Goal: Task Accomplishment & Management: Manage account settings

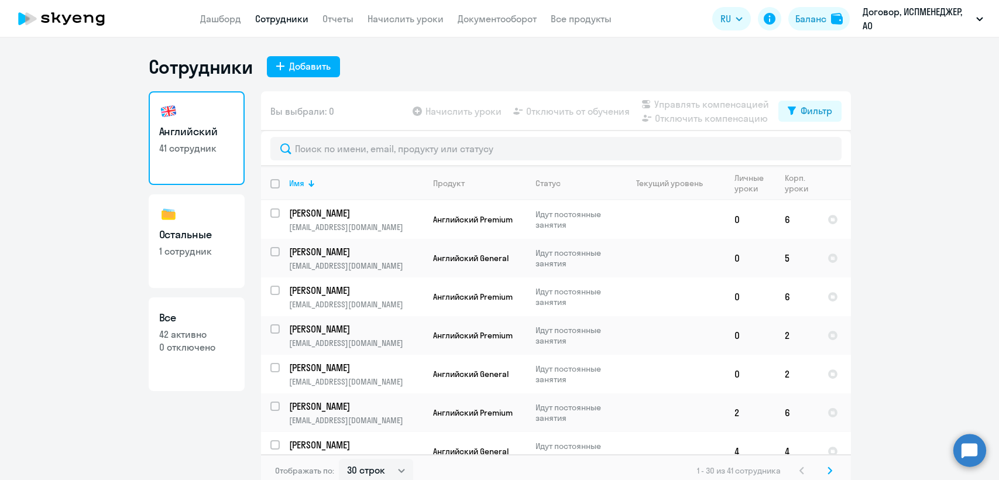
select select "30"
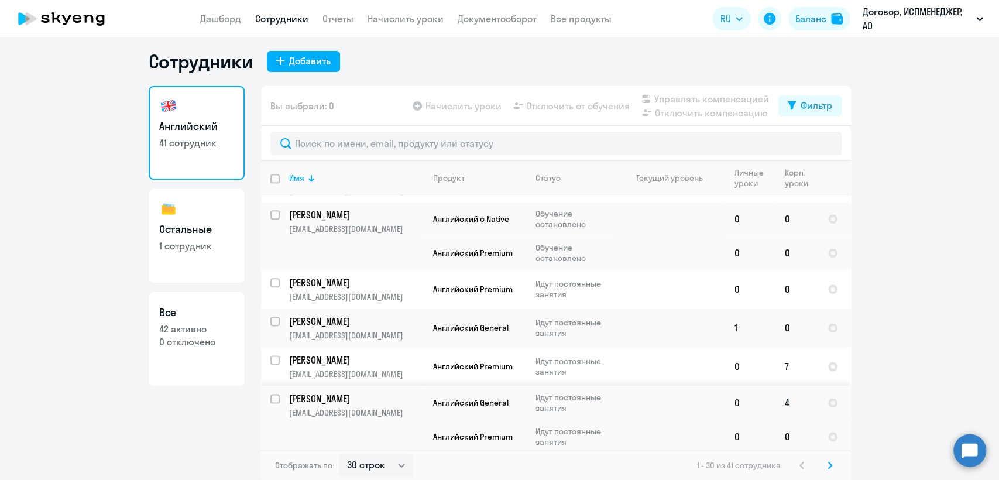
scroll to position [7, 0]
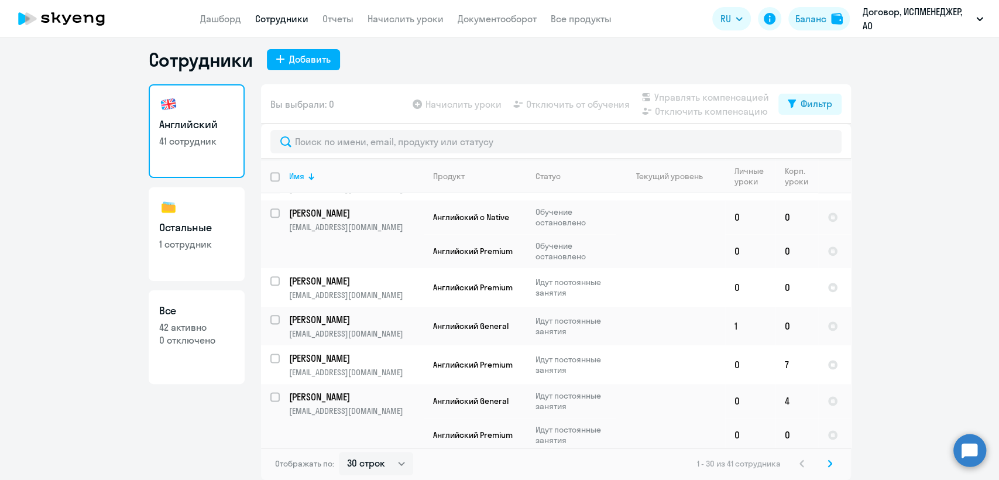
click at [827, 464] on icon at bounding box center [829, 463] width 5 height 8
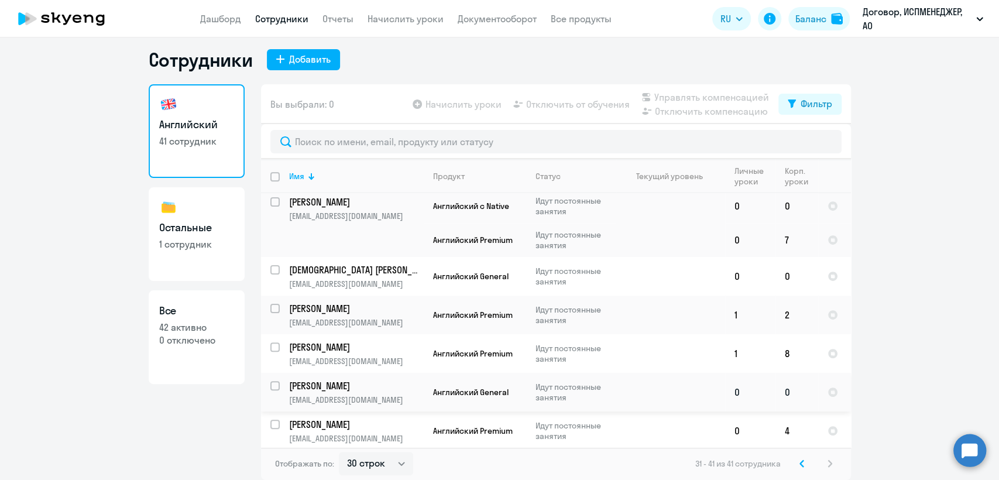
scroll to position [198, 0]
click at [194, 242] on p "1 сотрудник" at bounding box center [196, 244] width 75 height 13
select select "30"
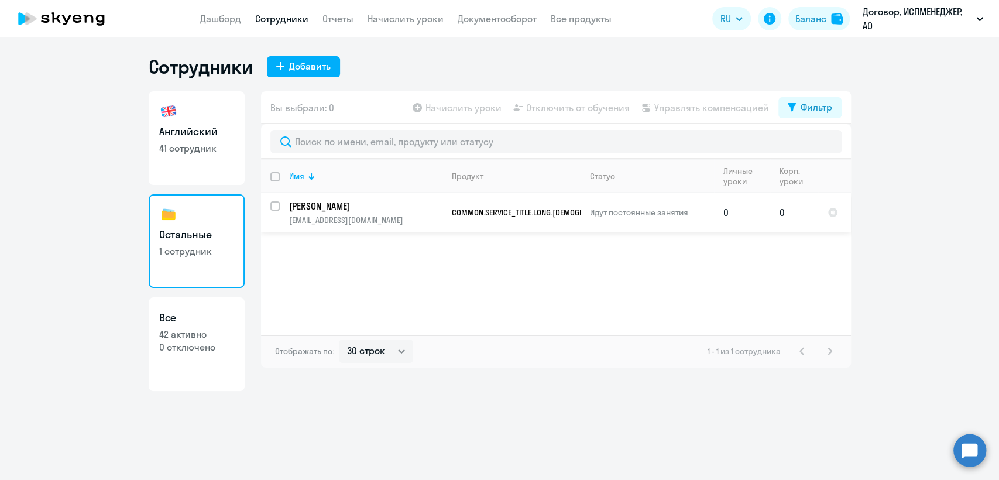
click at [369, 215] on p "[EMAIL_ADDRESS][DOMAIN_NAME]" at bounding box center [365, 220] width 153 height 11
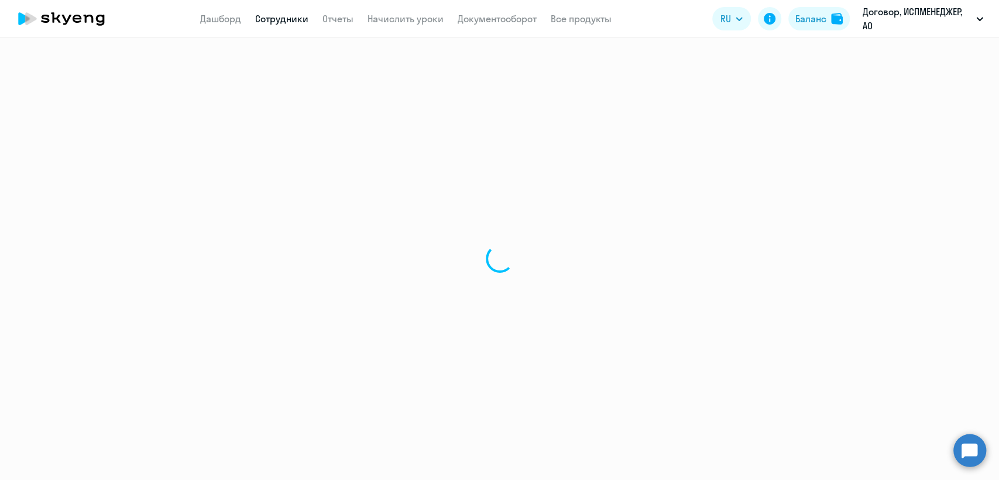
select select "others"
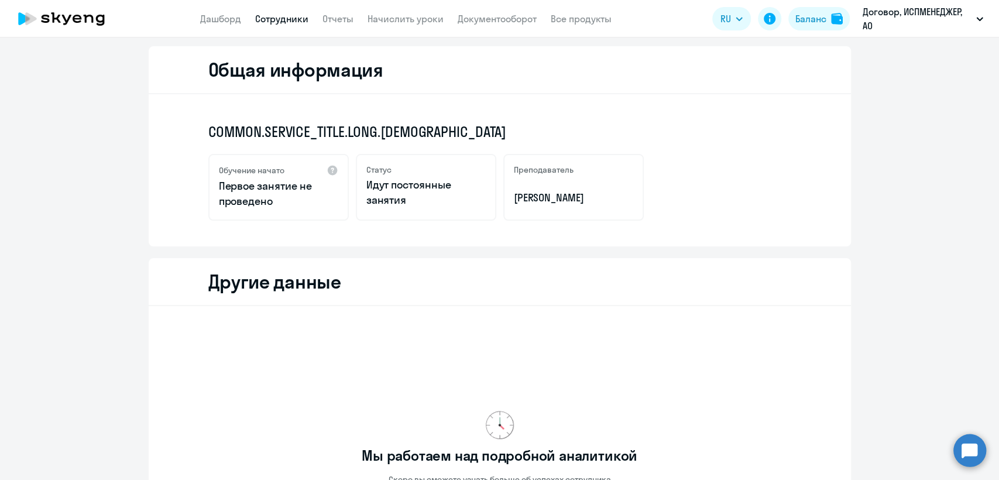
scroll to position [13, 0]
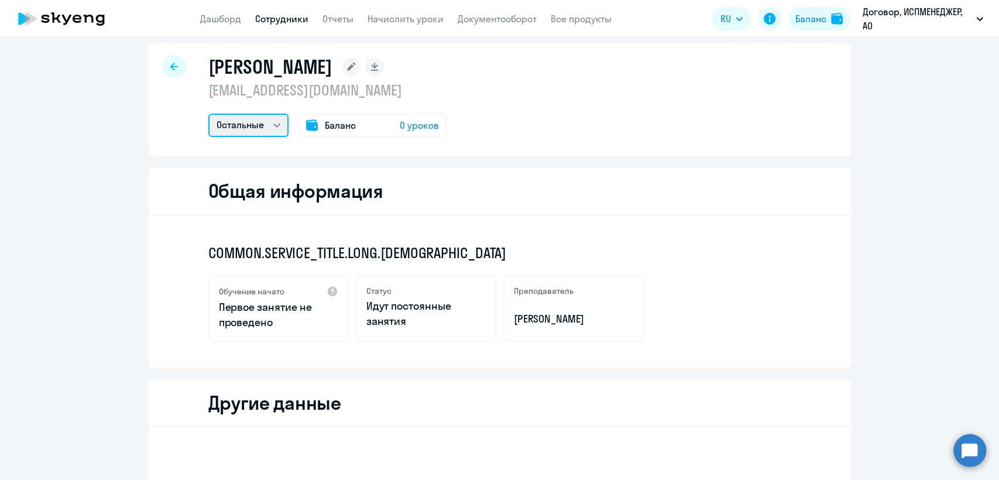
click at [274, 124] on select "Остальные" at bounding box center [248, 124] width 80 height 23
click at [274, 123] on select "Остальные" at bounding box center [248, 124] width 80 height 23
click at [338, 21] on link "Отчеты" at bounding box center [337, 19] width 31 height 12
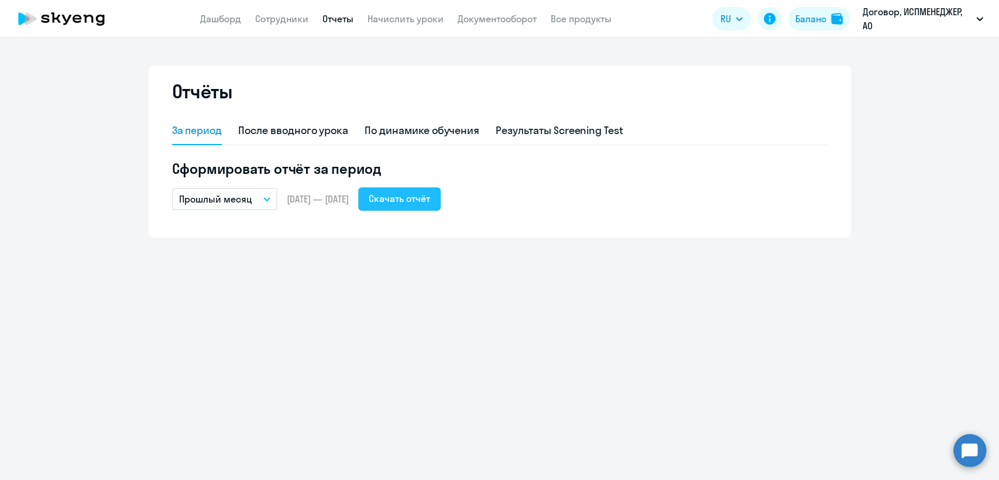
click at [430, 202] on div "Скачать отчёт" at bounding box center [399, 198] width 61 height 14
click at [411, 22] on link "Начислить уроки" at bounding box center [405, 19] width 76 height 12
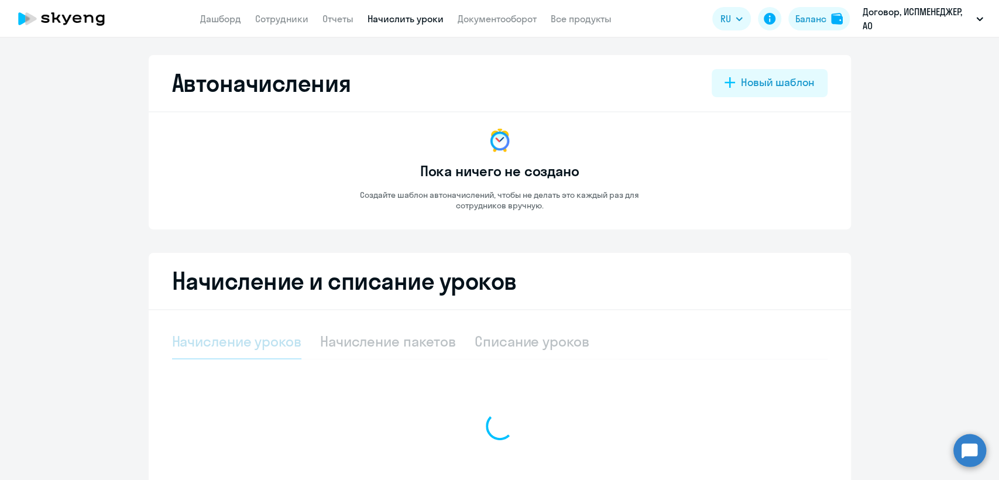
select select "10"
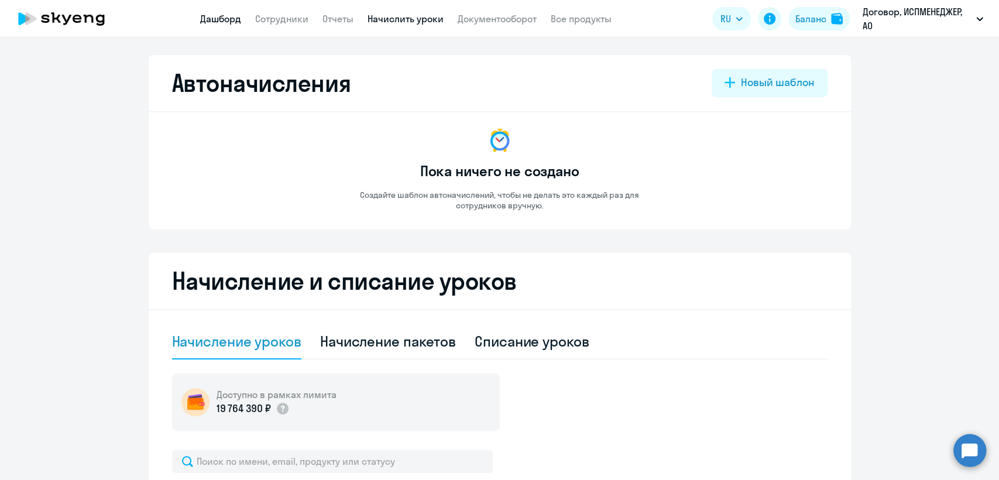
click at [221, 15] on link "Дашборд" at bounding box center [220, 19] width 41 height 12
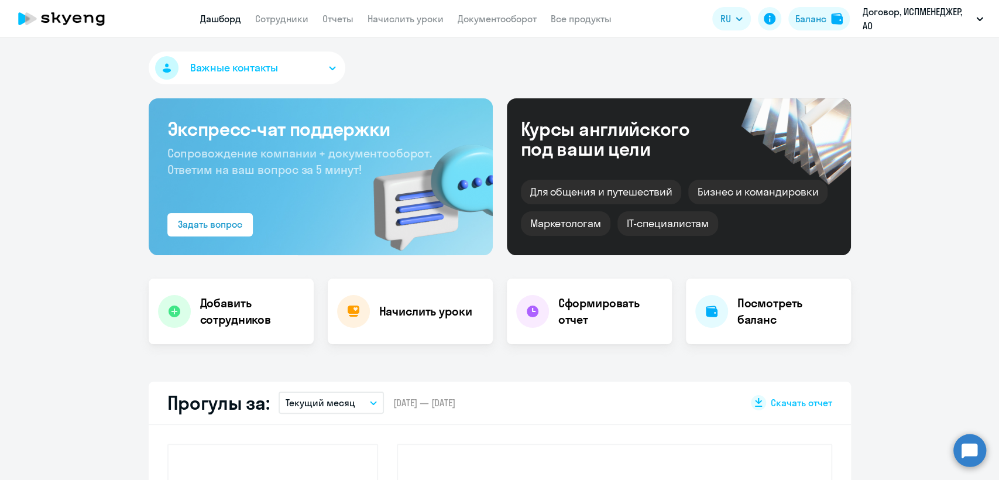
select select "30"
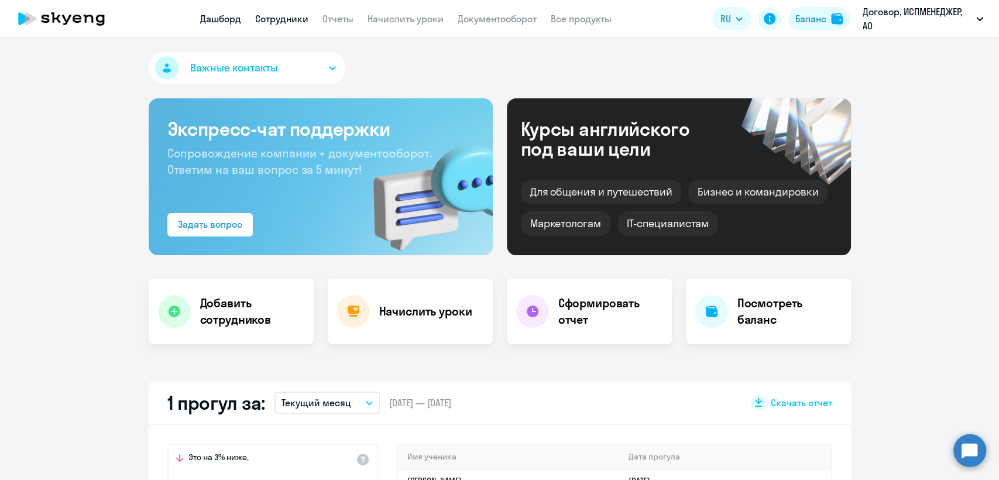
click at [281, 17] on link "Сотрудники" at bounding box center [281, 19] width 53 height 12
select select "30"
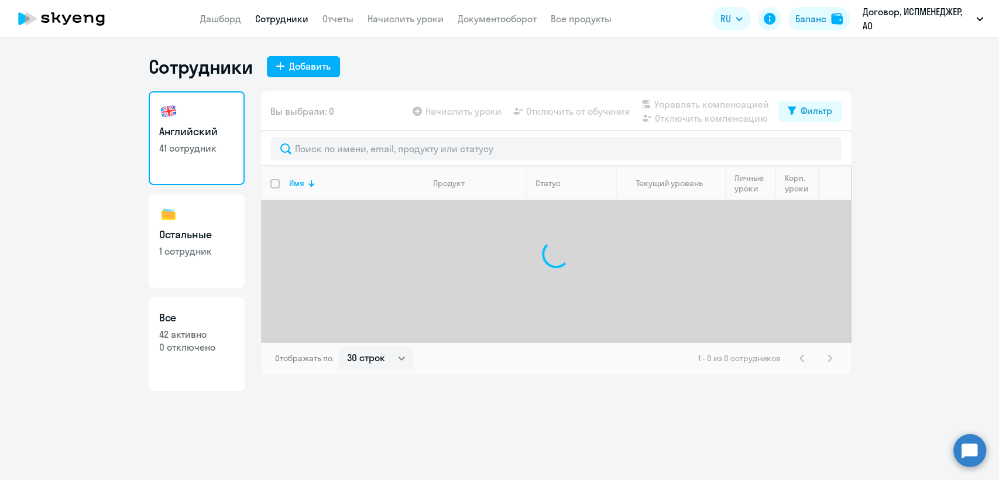
click at [179, 238] on h3 "Остальные" at bounding box center [196, 234] width 75 height 15
select select "30"
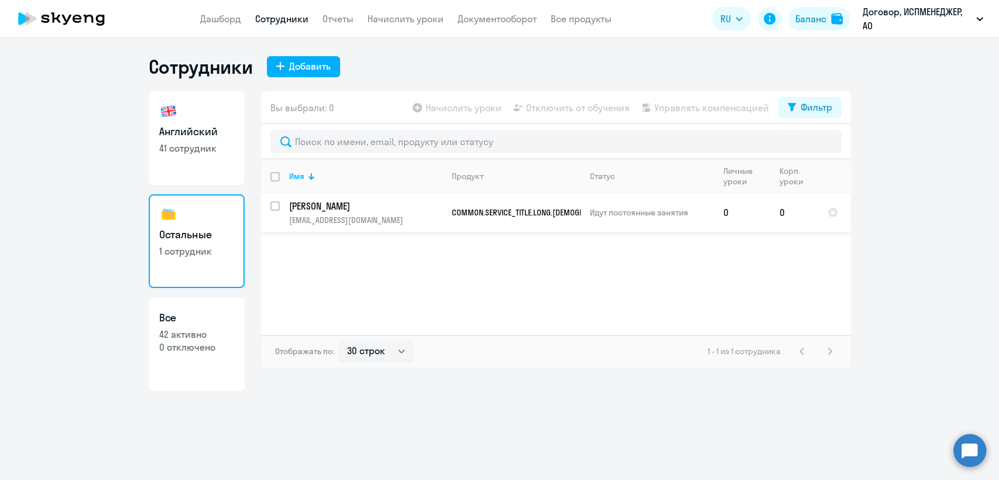
click at [763, 215] on td "0" at bounding box center [742, 212] width 56 height 39
select select "others"
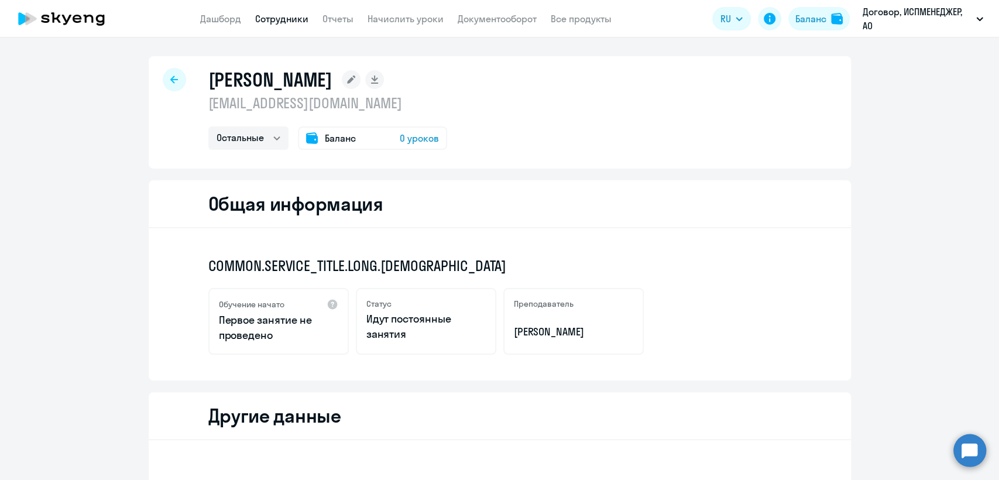
click at [342, 140] on span "Баланс" at bounding box center [340, 138] width 31 height 14
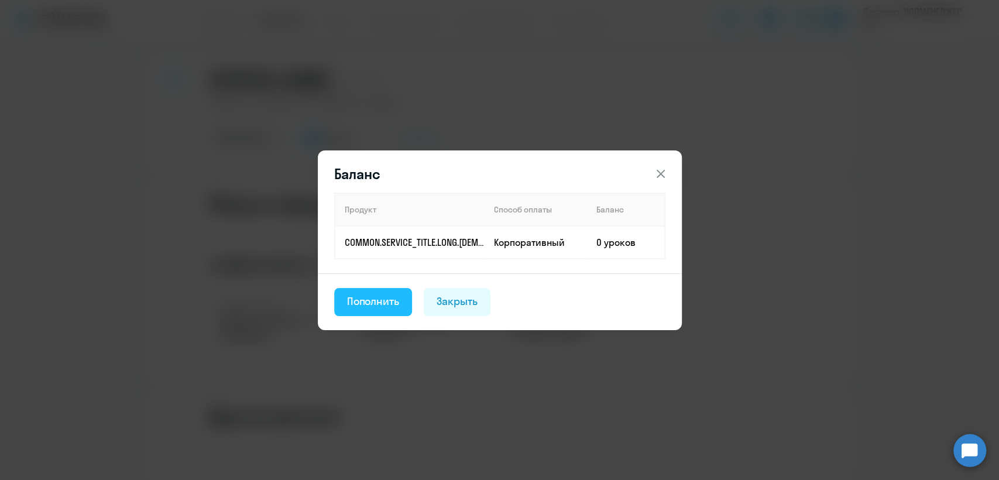
click at [376, 305] on div "Пополнить" at bounding box center [373, 301] width 53 height 15
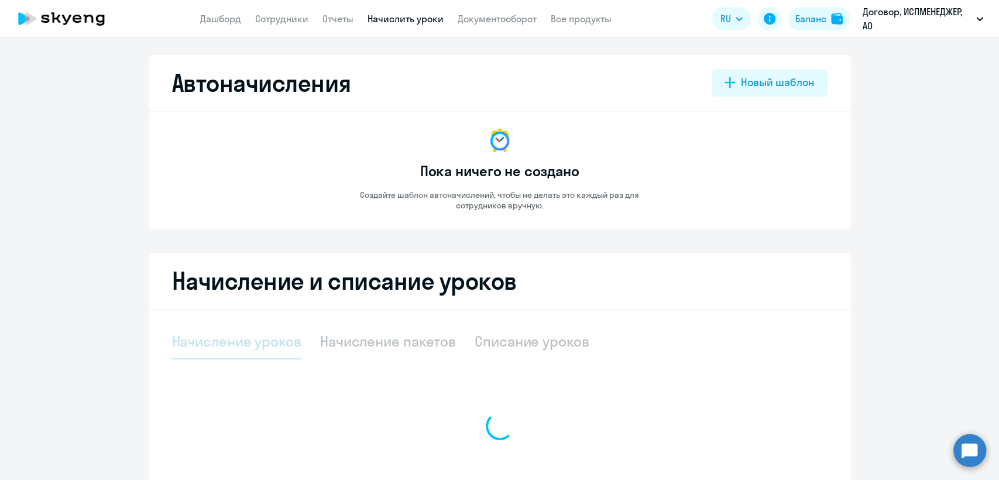
select select "10"
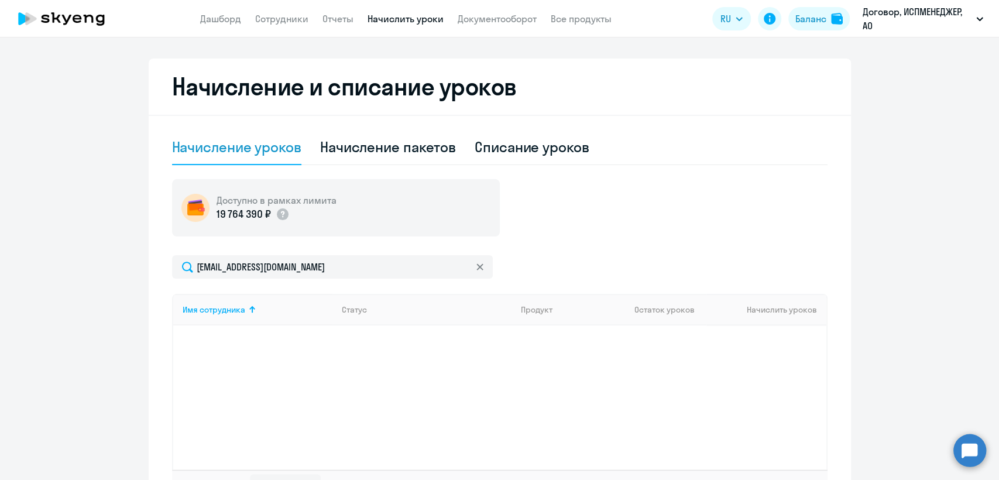
scroll to position [217, 0]
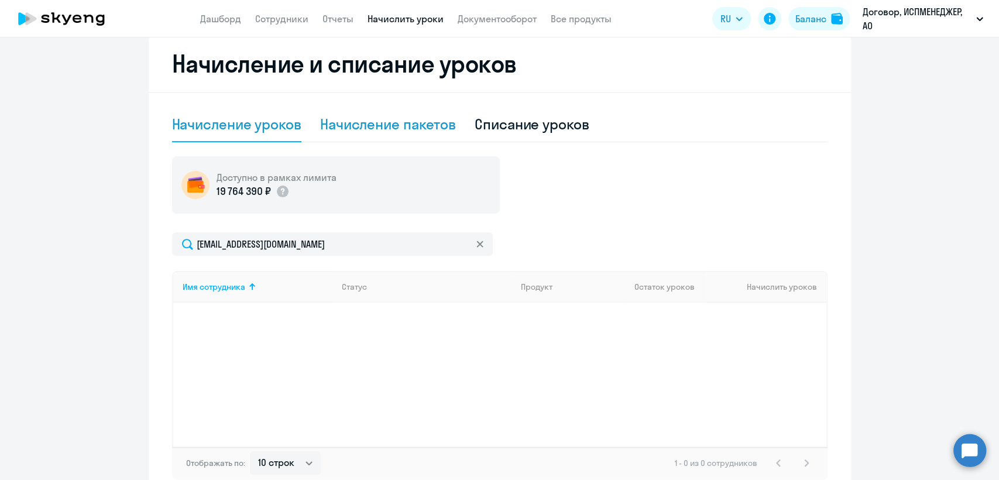
click at [403, 123] on div "Начисление пакетов" at bounding box center [388, 124] width 136 height 19
select select "10"
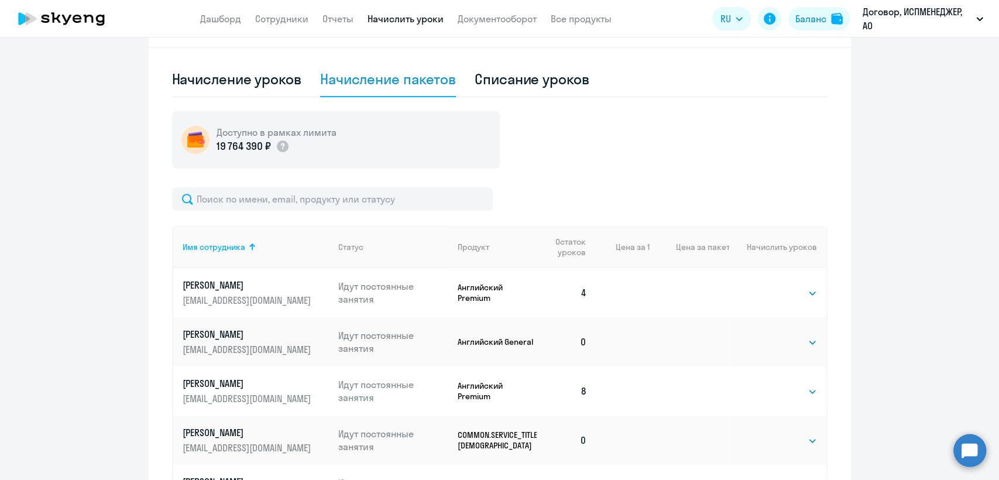
scroll to position [282, 0]
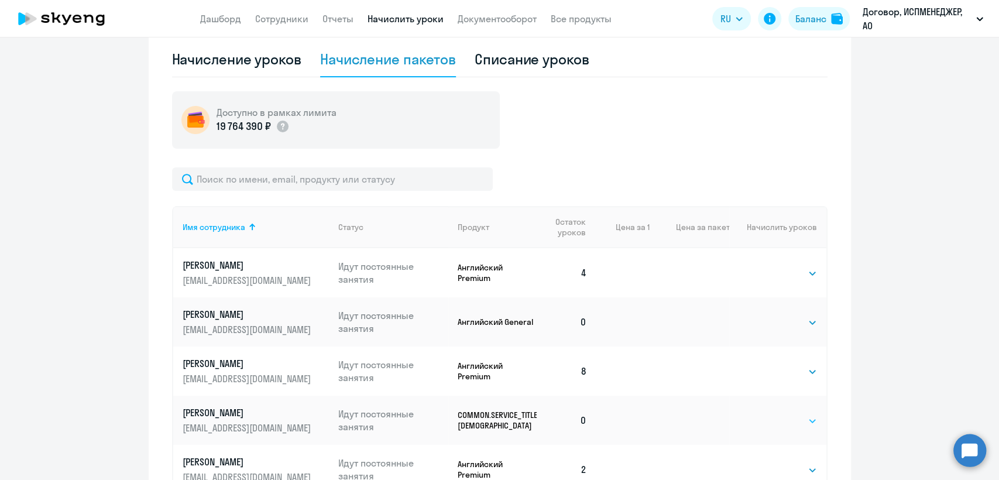
click at [777, 424] on select "Выбрать 4 8 16 32 64 96 128" at bounding box center [793, 421] width 48 height 14
click at [191, 409] on p "[PERSON_NAME]" at bounding box center [248, 412] width 131 height 13
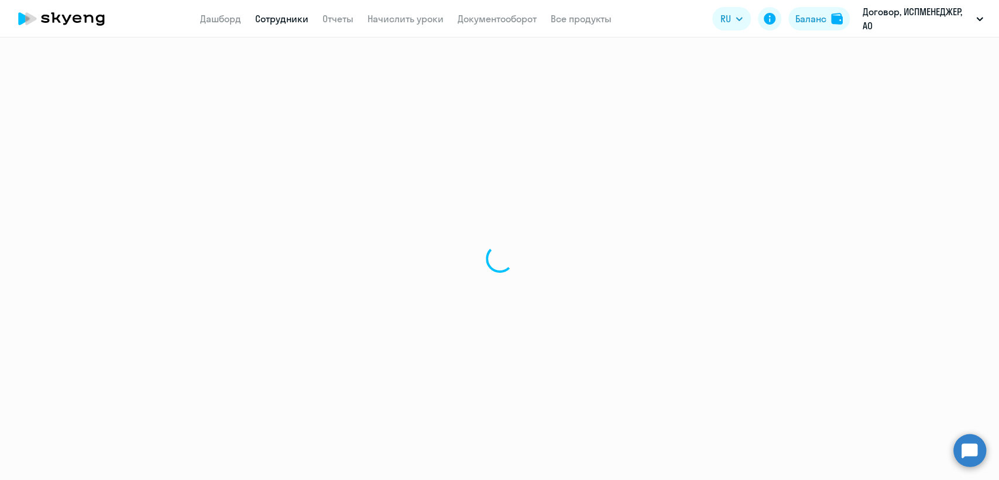
select select "others"
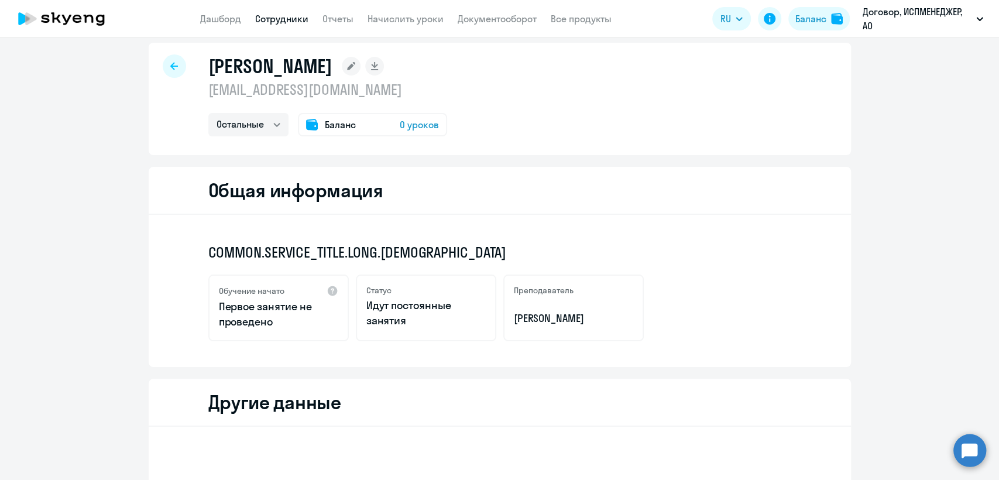
scroll to position [13, 0]
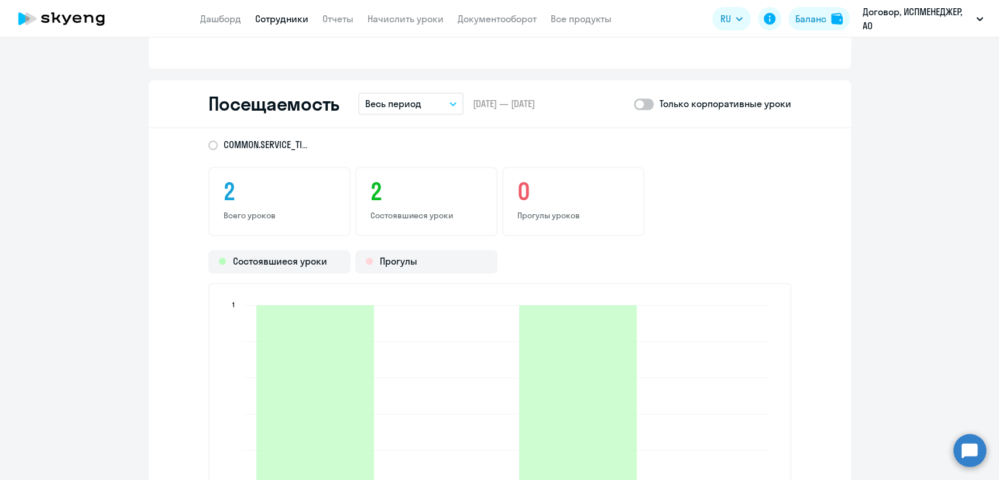
scroll to position [968, 0]
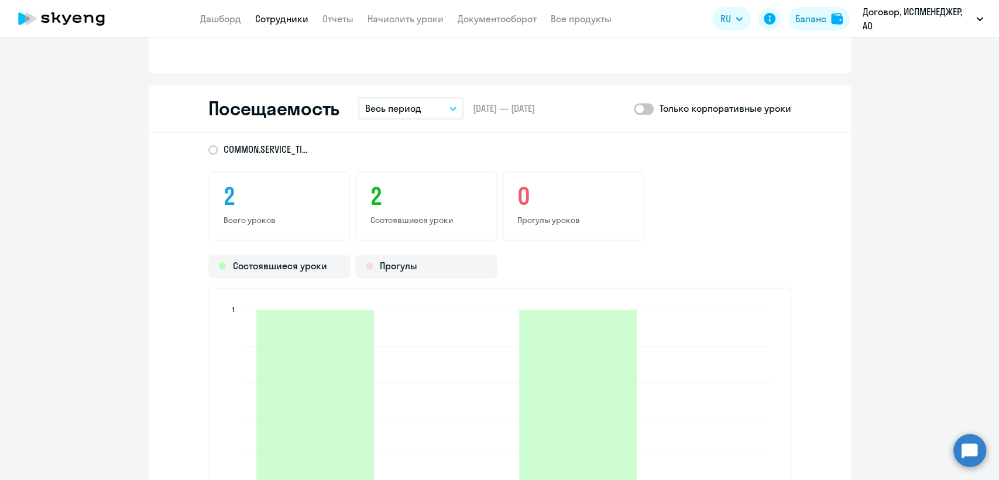
click at [450, 108] on icon "button" at bounding box center [452, 108] width 7 height 4
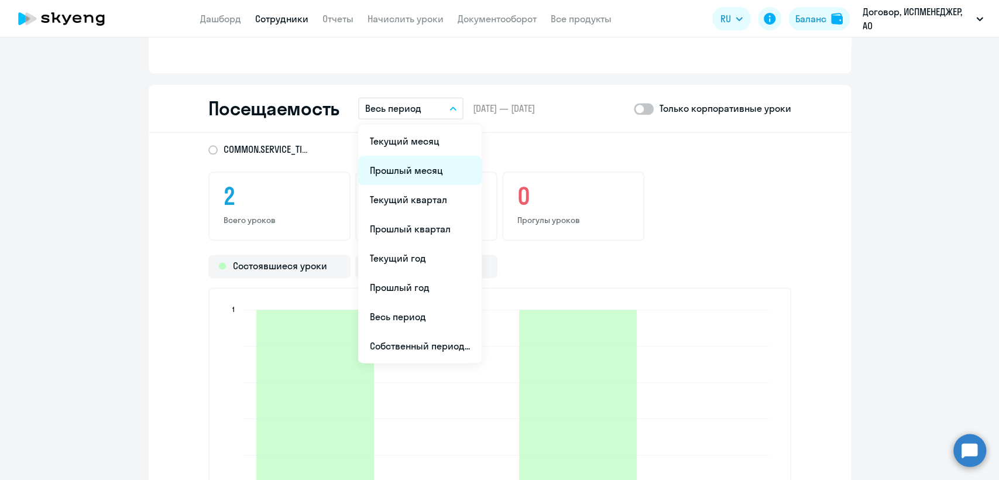
click at [412, 170] on li "Прошлый месяц" at bounding box center [419, 170] width 123 height 29
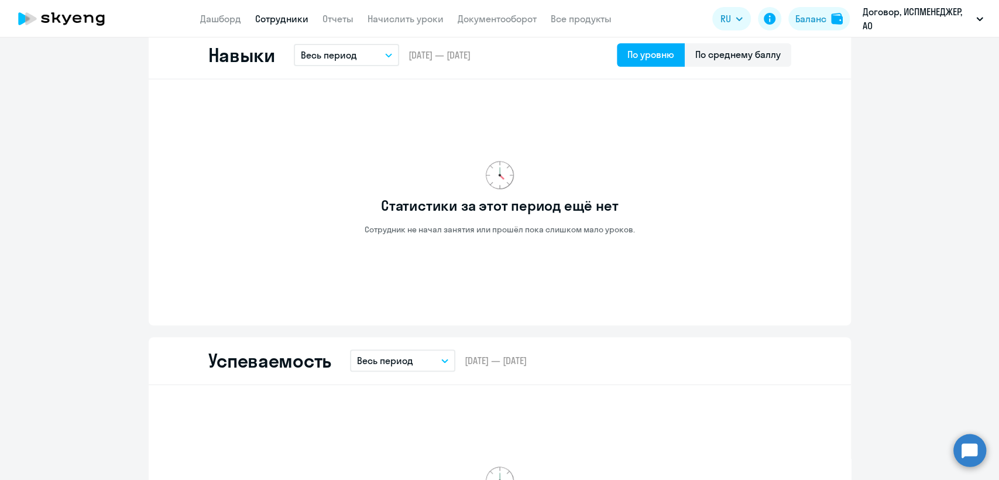
scroll to position [217, 0]
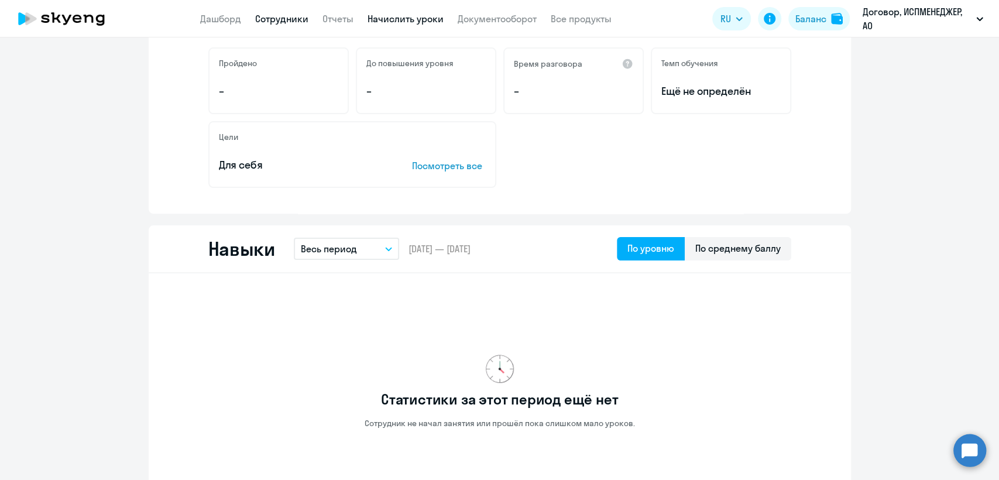
click at [409, 16] on link "Начислить уроки" at bounding box center [405, 19] width 76 height 12
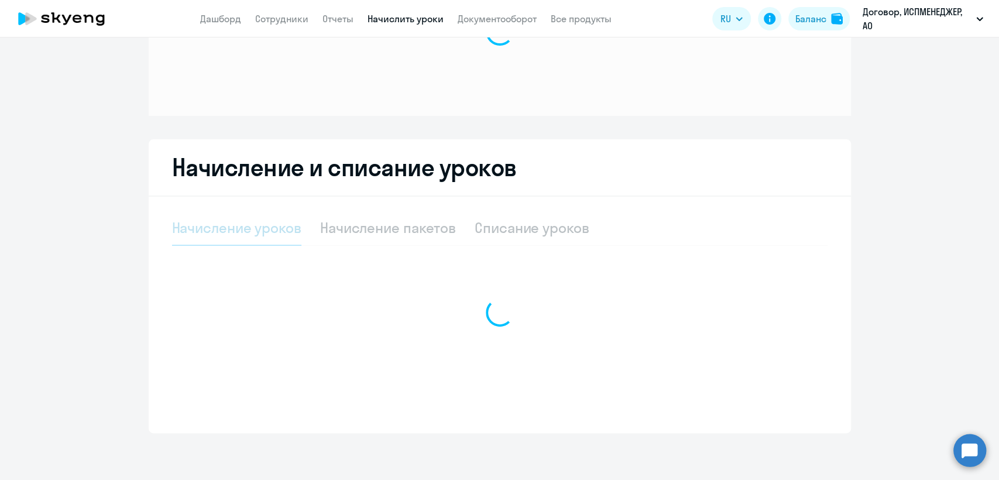
scroll to position [108, 0]
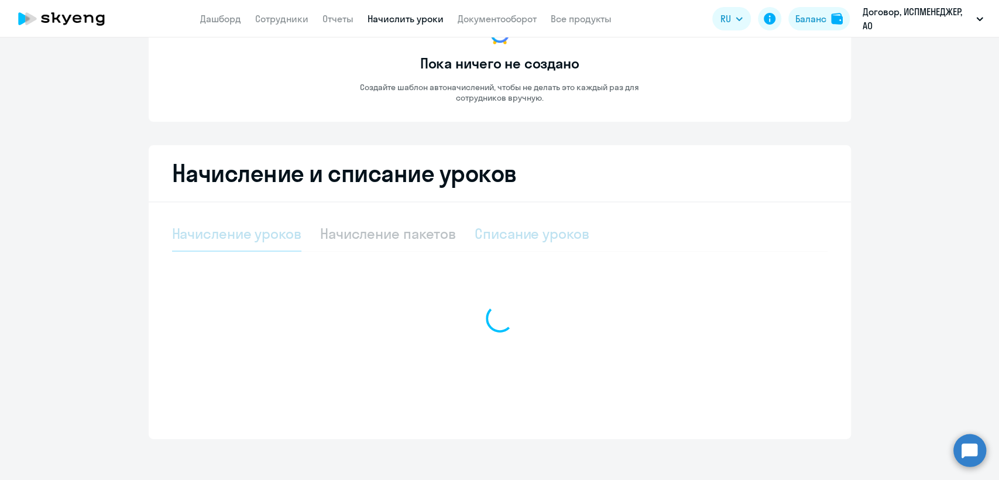
select select "10"
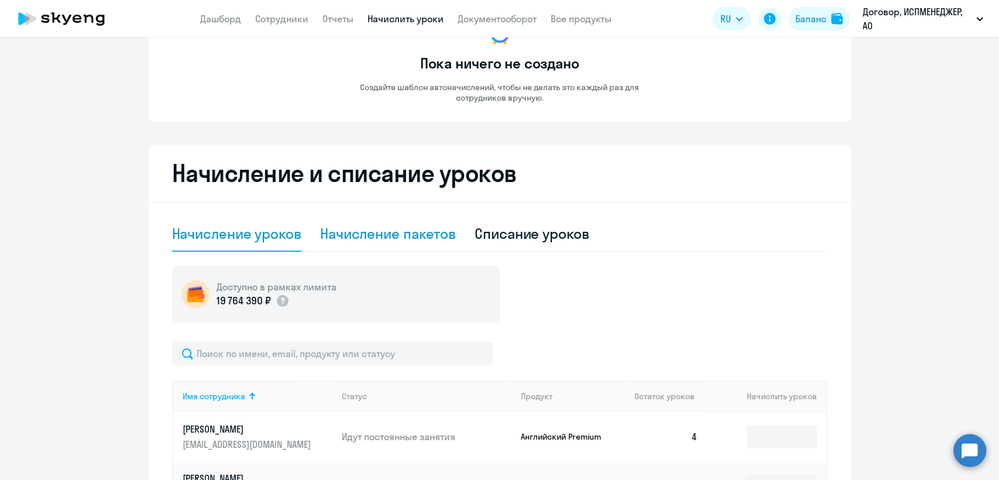
click at [387, 236] on div "Начисление пакетов" at bounding box center [388, 233] width 136 height 19
select select "10"
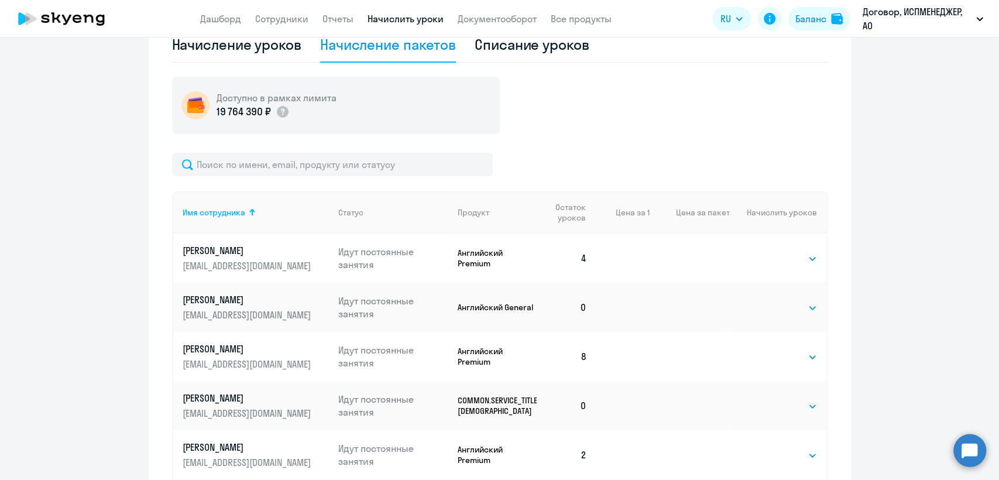
scroll to position [303, 0]
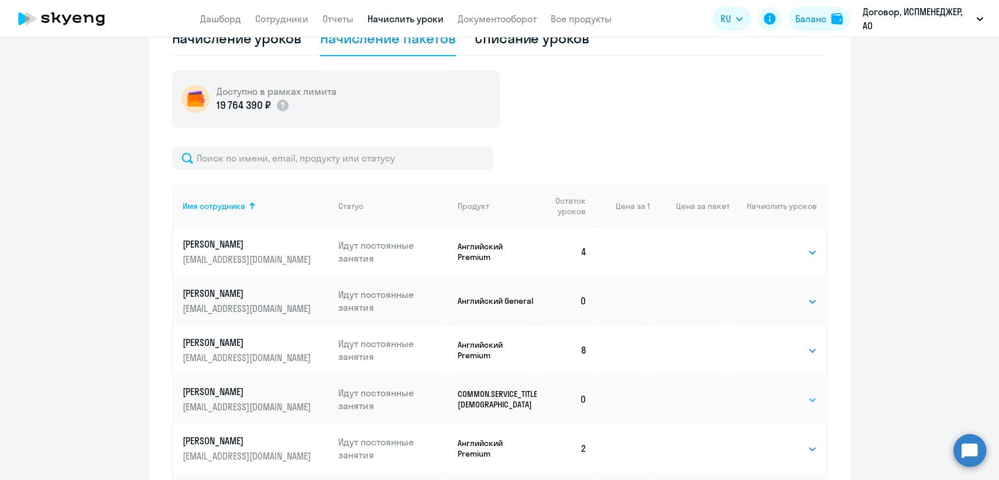
click at [785, 400] on select "Выбрать 4 8 16 32 64 96 128" at bounding box center [793, 400] width 48 height 14
select select "4"
click at [769, 393] on select "Выбрать 4 8 16 32 64 96 128" at bounding box center [793, 400] width 48 height 14
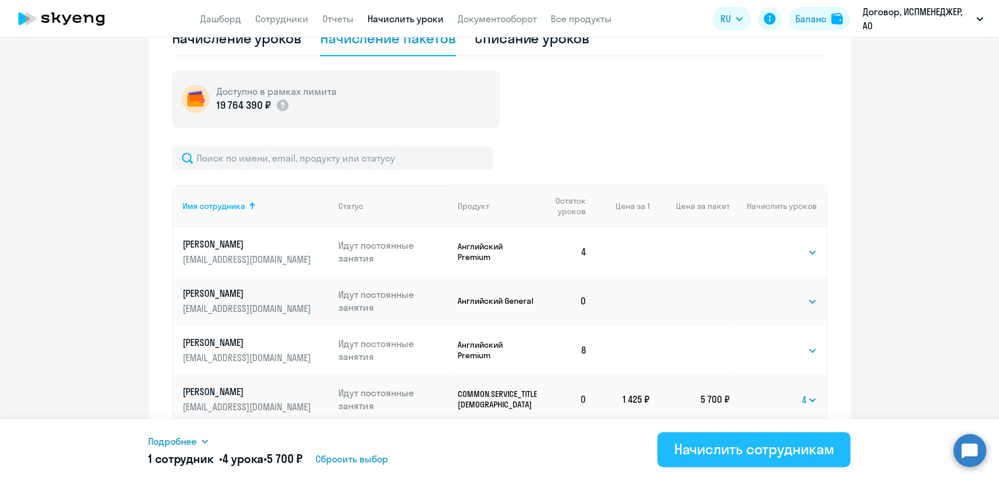
click at [759, 448] on div "Начислить сотрудникам" at bounding box center [753, 448] width 160 height 19
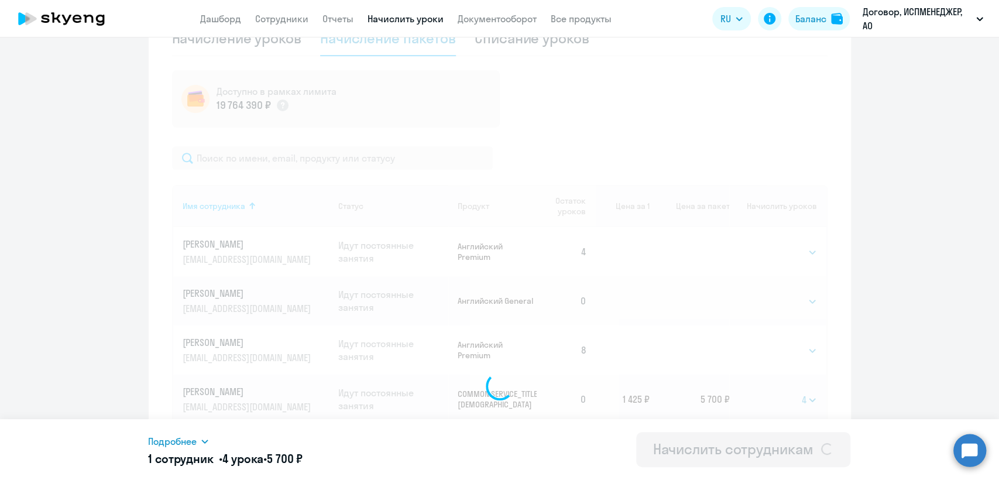
select select
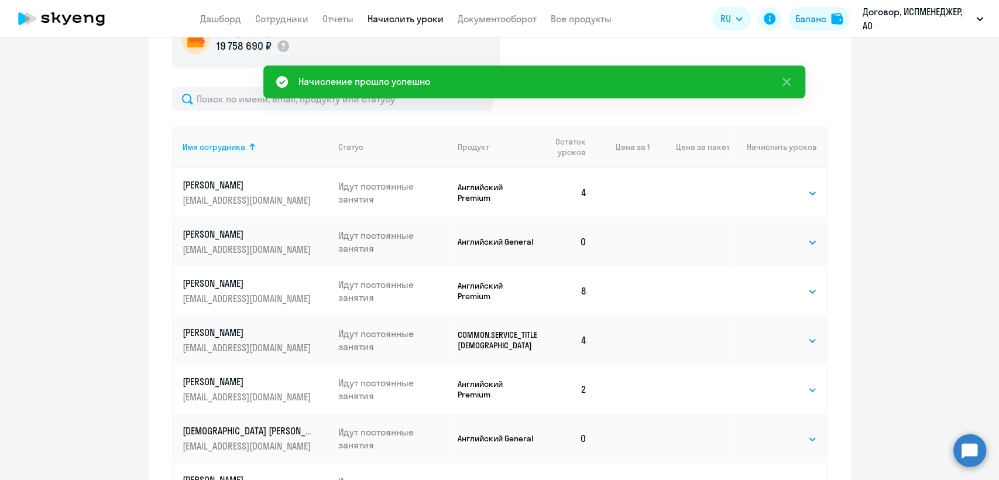
scroll to position [433, 0]
